Goal: Information Seeking & Learning: Learn about a topic

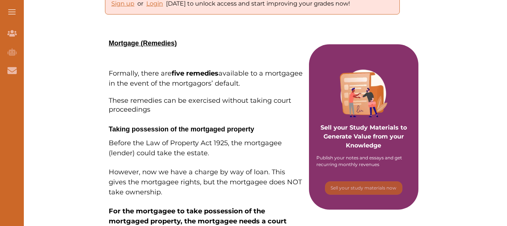
scroll to position [187, 0]
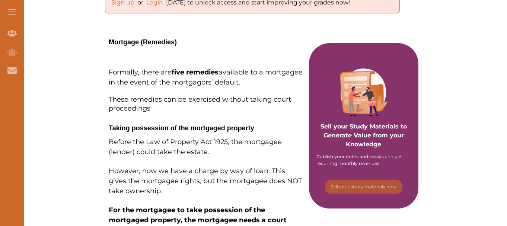
drag, startPoint x: 110, startPoint y: 71, endPoint x: 164, endPoint y: 125, distance: 76.3
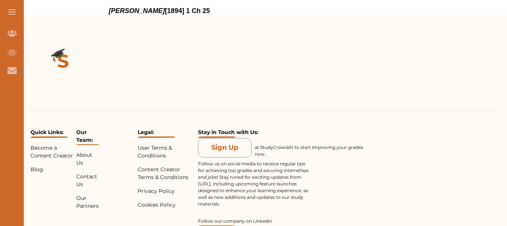
scroll to position [1164, 0]
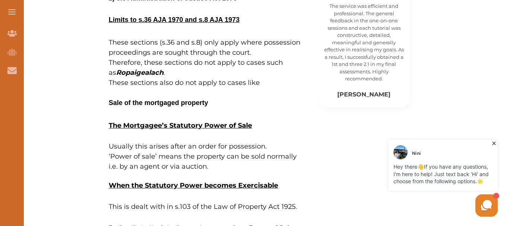
scroll to position [440, 0]
